Goal: Communication & Community: Participate in discussion

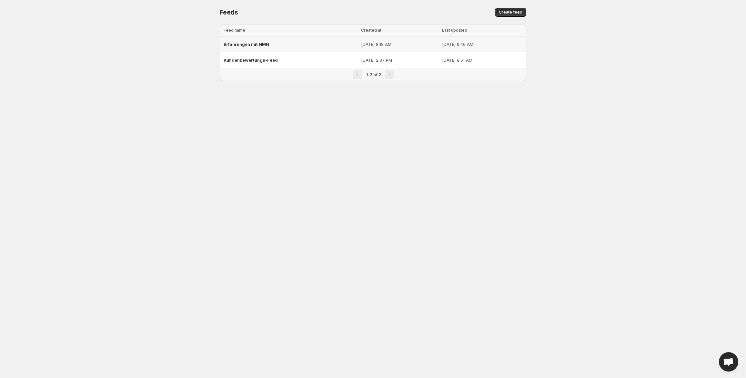
click at [260, 44] on span "Erfahrungen mit NMN" at bounding box center [247, 44] width 46 height 5
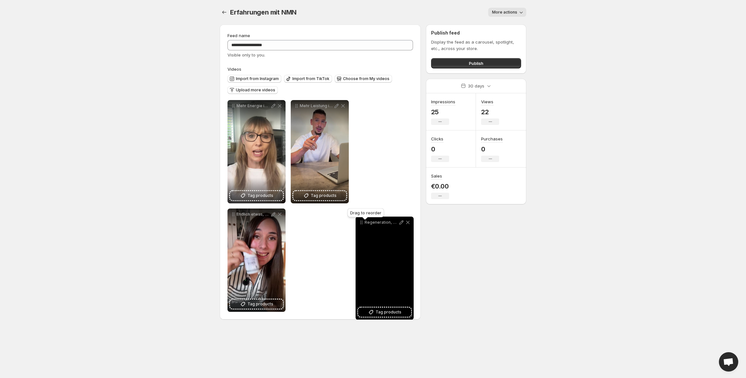
drag, startPoint x: 233, startPoint y: 107, endPoint x: 362, endPoint y: 223, distance: 173.5
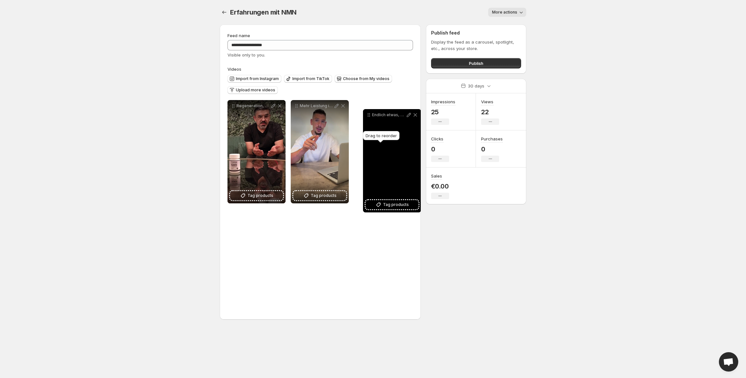
drag, startPoint x: 233, startPoint y: 216, endPoint x: 368, endPoint y: 116, distance: 168.0
click at [369, 116] on icon at bounding box center [369, 115] width 6 height 6
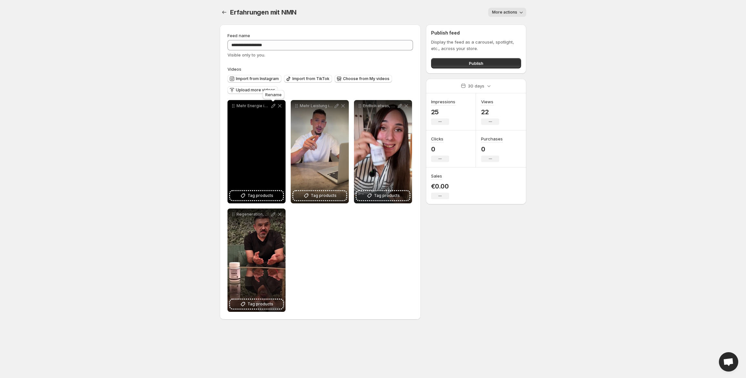
click at [274, 108] on icon at bounding box center [273, 106] width 6 height 6
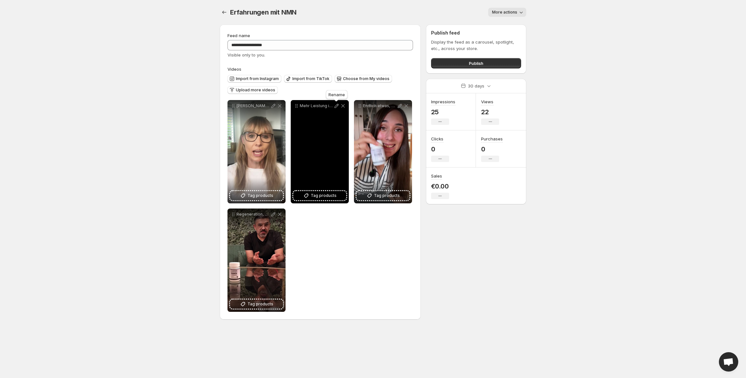
click at [336, 107] on icon at bounding box center [336, 106] width 6 height 6
click at [336, 106] on icon at bounding box center [336, 106] width 6 height 6
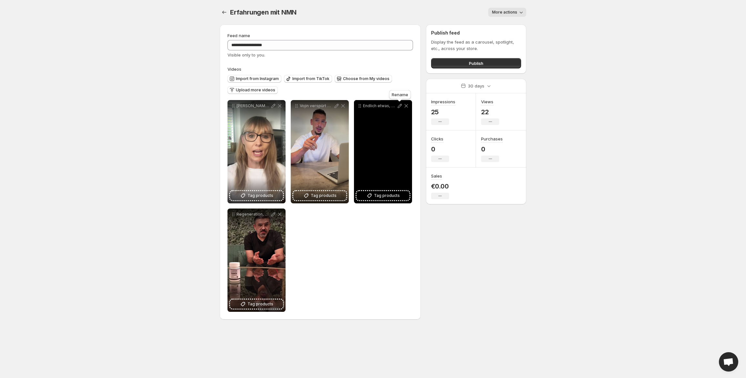
click at [399, 106] on icon at bounding box center [400, 106] width 4 height 4
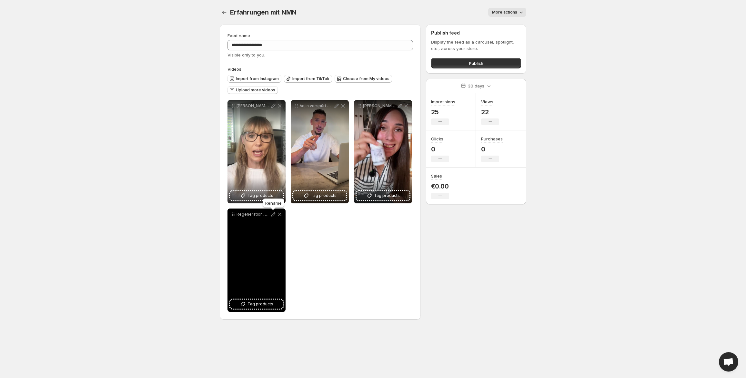
click at [273, 215] on icon at bounding box center [273, 214] width 6 height 6
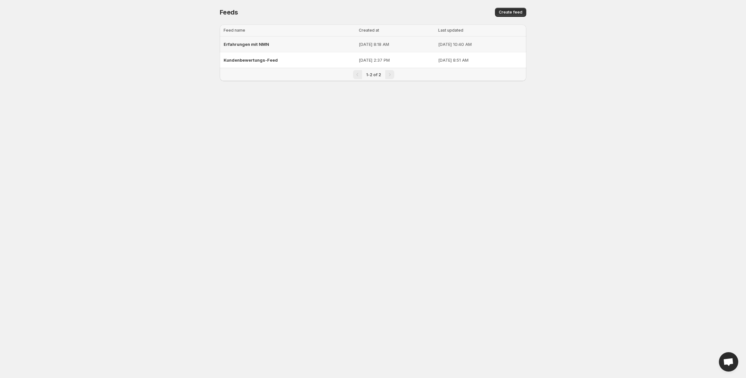
click at [253, 45] on span "Erfahrungen mit NMN" at bounding box center [247, 44] width 46 height 5
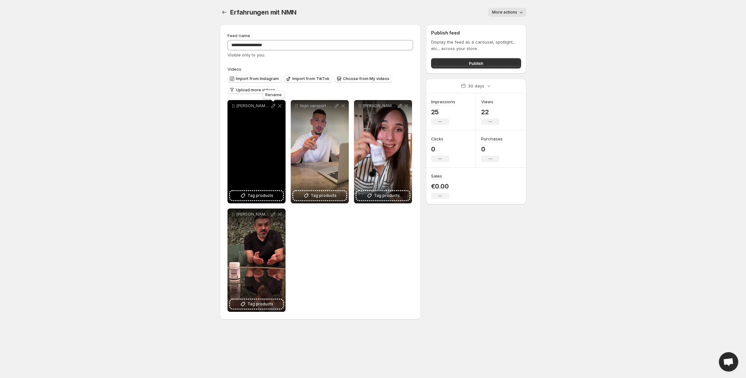
click at [275, 104] on icon at bounding box center [274, 106] width 4 height 4
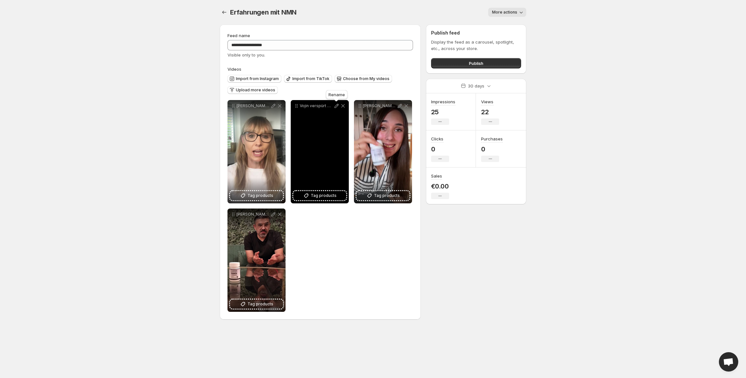
click at [336, 107] on icon at bounding box center [336, 106] width 6 height 6
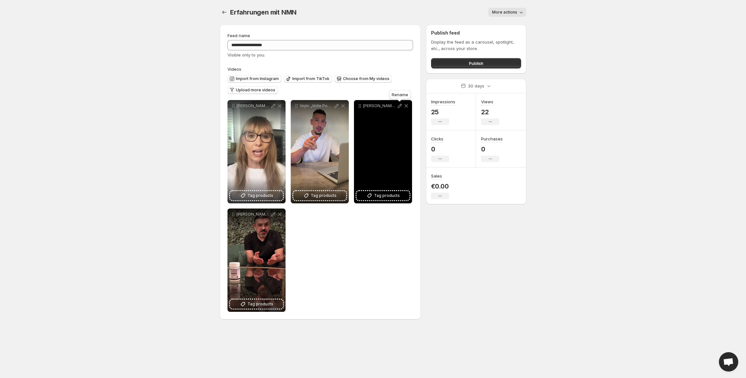
click at [399, 107] on icon at bounding box center [400, 106] width 6 height 6
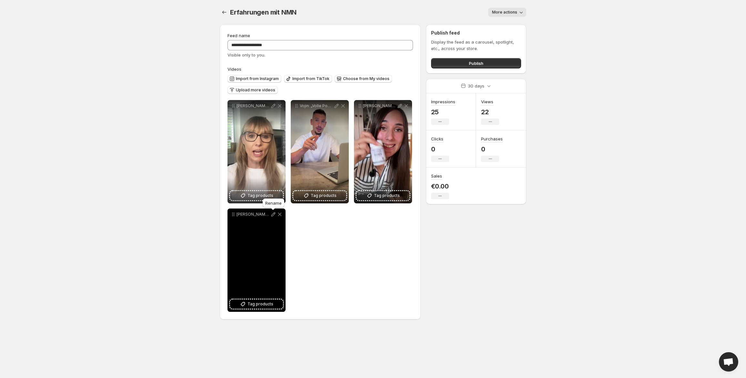
click at [273, 213] on icon at bounding box center [274, 214] width 4 height 4
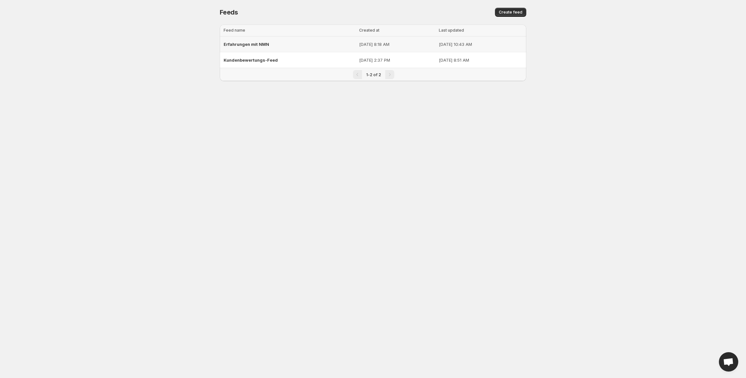
click at [240, 43] on span "Erfahrungen mit NMN" at bounding box center [247, 44] width 46 height 5
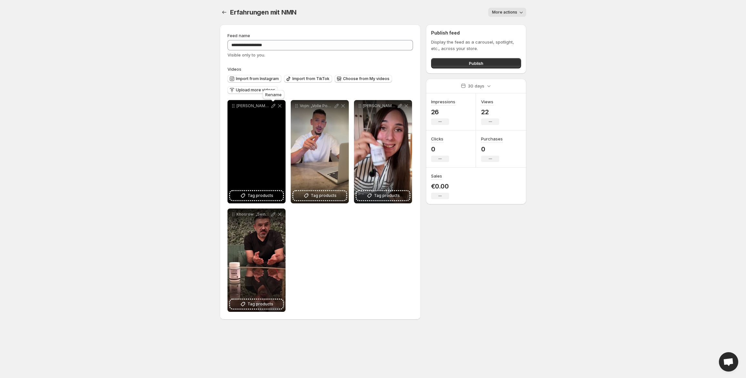
click at [274, 106] on icon at bounding box center [273, 106] width 6 height 6
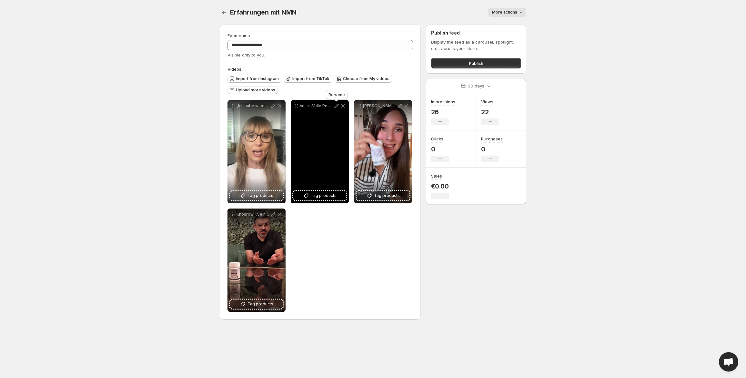
click at [338, 107] on icon at bounding box center [336, 106] width 6 height 6
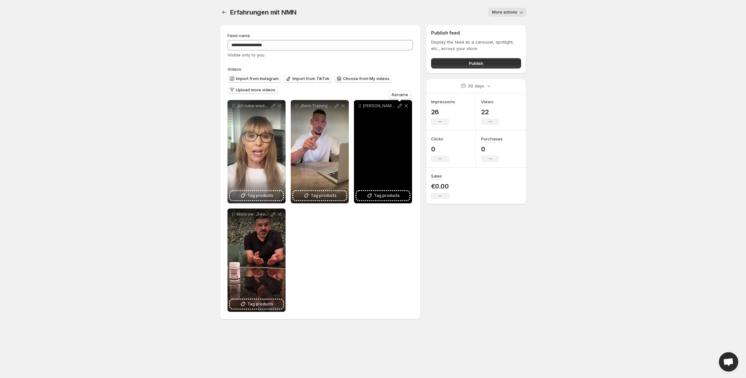
click at [399, 107] on icon at bounding box center [400, 106] width 6 height 6
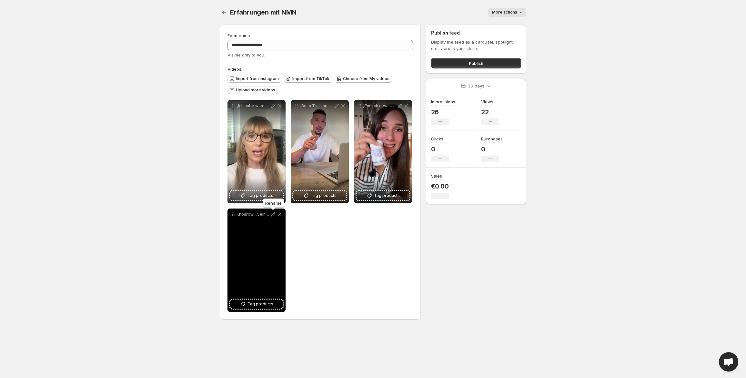
click at [273, 212] on icon at bounding box center [273, 214] width 6 height 6
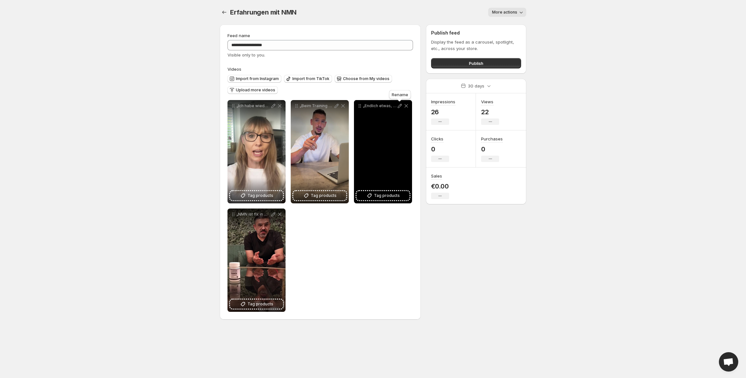
click at [401, 107] on icon at bounding box center [400, 106] width 6 height 6
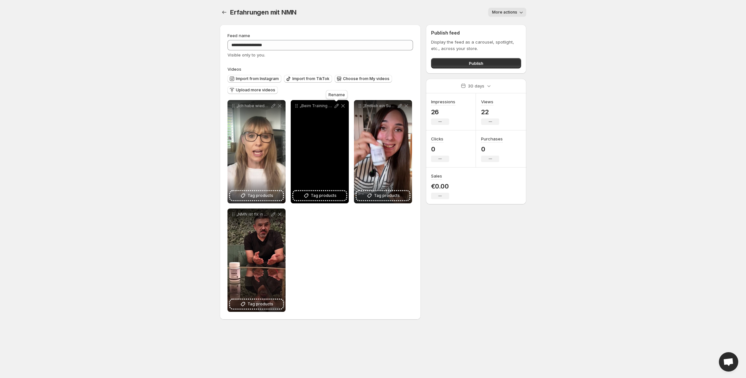
click at [337, 106] on icon at bounding box center [336, 106] width 6 height 6
click at [336, 108] on icon at bounding box center [337, 106] width 4 height 4
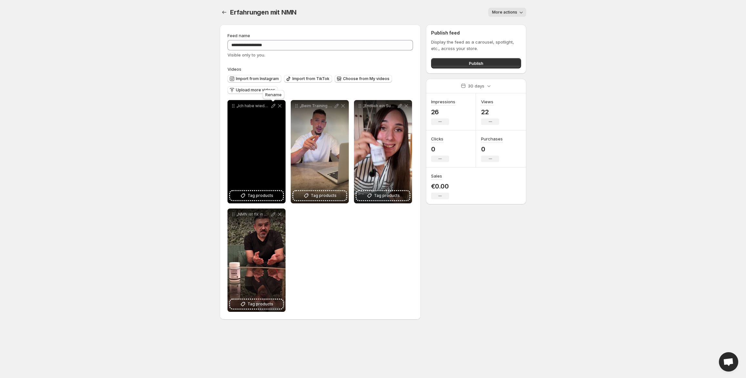
click at [273, 105] on icon at bounding box center [273, 106] width 6 height 6
click at [272, 105] on icon at bounding box center [273, 106] width 6 height 6
click at [273, 106] on icon at bounding box center [273, 106] width 6 height 6
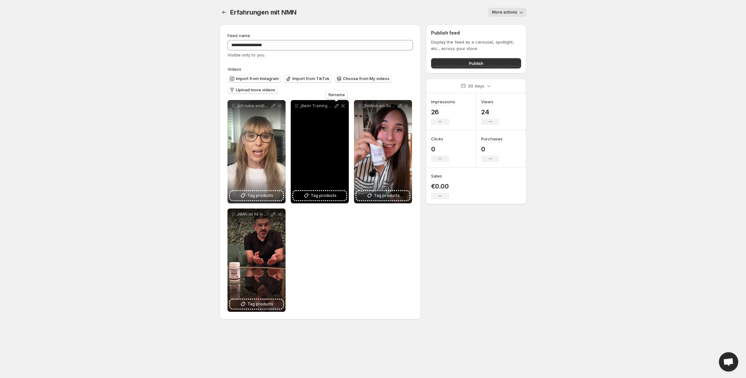
click at [337, 103] on icon at bounding box center [336, 106] width 6 height 6
click at [337, 105] on icon at bounding box center [336, 106] width 6 height 6
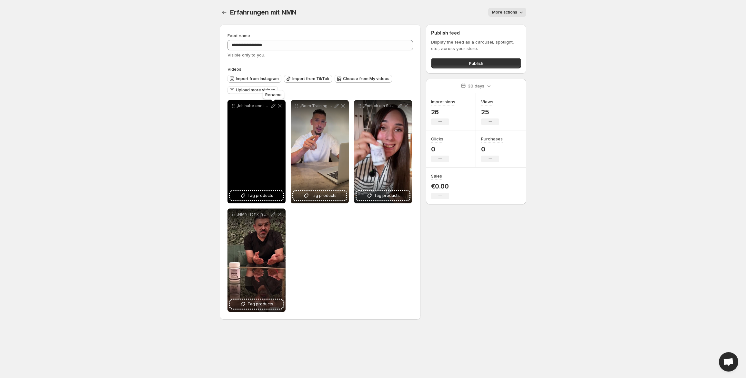
click at [273, 105] on icon at bounding box center [273, 106] width 6 height 6
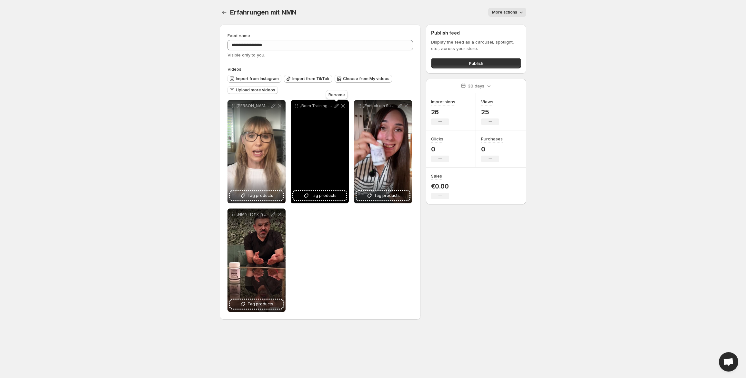
click at [336, 104] on icon at bounding box center [336, 106] width 6 height 6
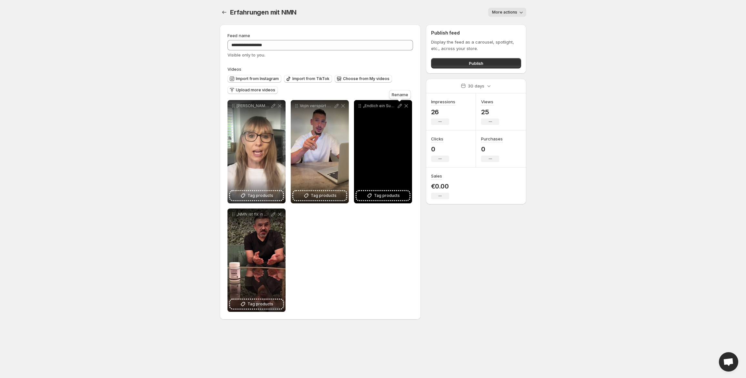
click at [402, 104] on icon at bounding box center [400, 106] width 6 height 6
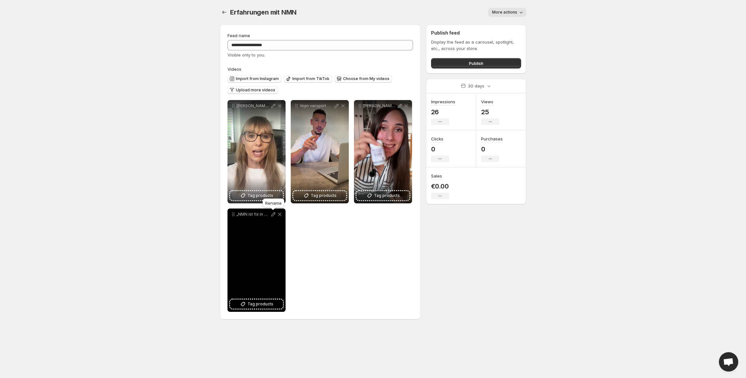
click at [273, 214] on icon at bounding box center [274, 214] width 4 height 4
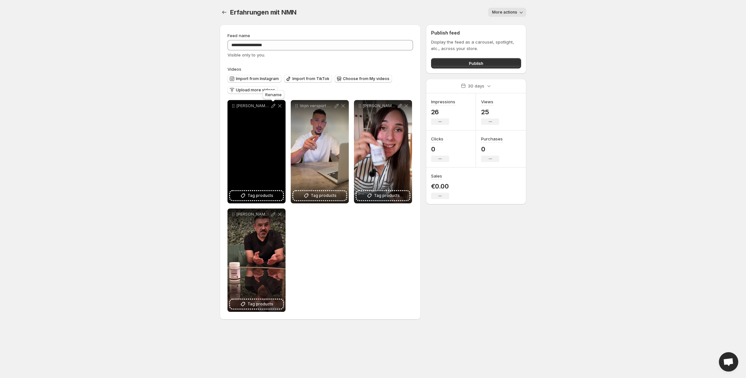
click at [275, 104] on icon at bounding box center [273, 106] width 6 height 6
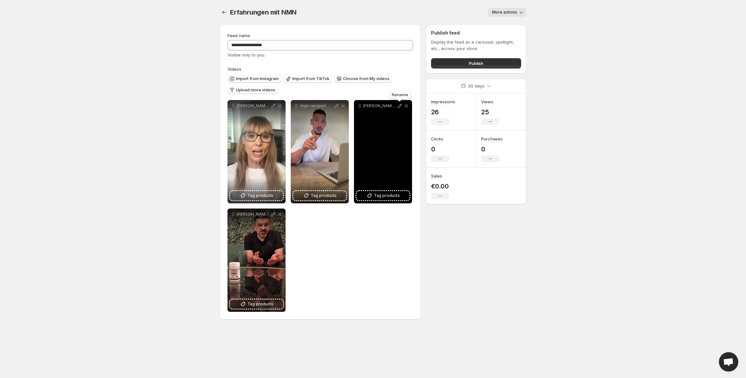
click at [401, 105] on icon at bounding box center [400, 106] width 6 height 6
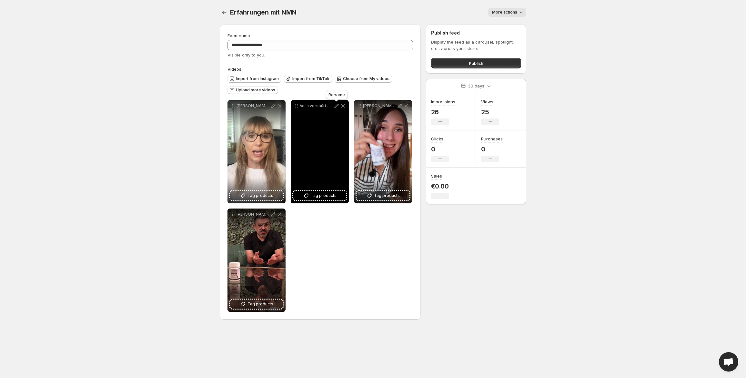
click at [336, 105] on icon at bounding box center [336, 106] width 6 height 6
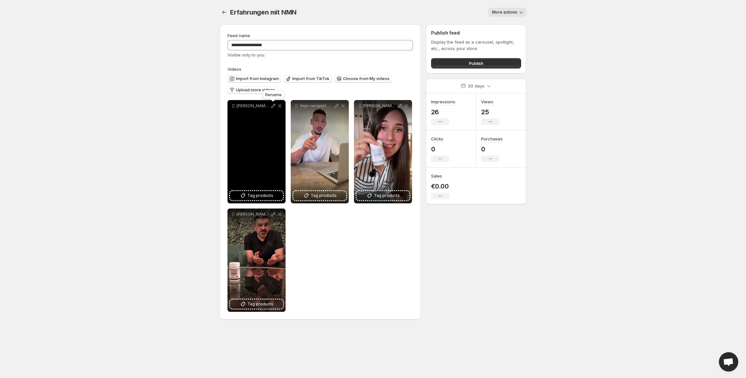
click at [272, 106] on icon at bounding box center [273, 106] width 6 height 6
